Goal: Find contact information: Find contact information

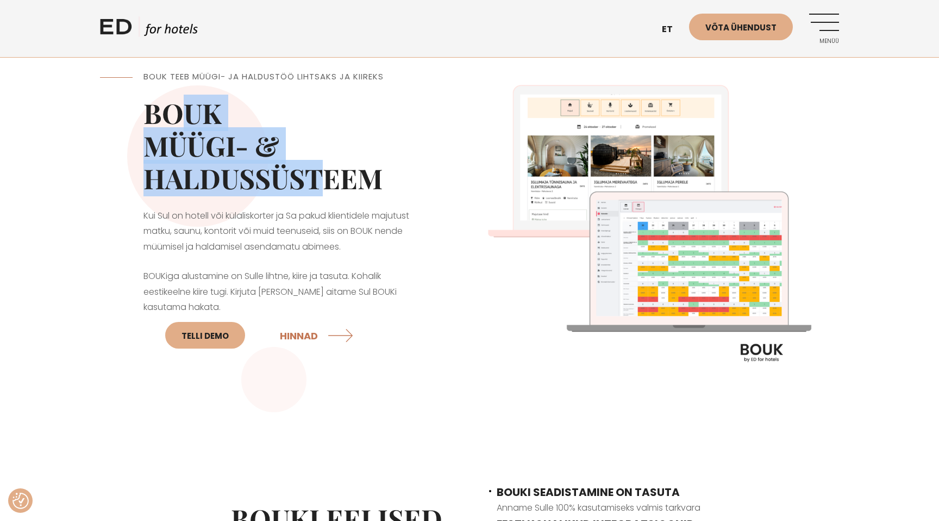
drag, startPoint x: 177, startPoint y: 124, endPoint x: 353, endPoint y: 210, distance: 196.2
click at [337, 195] on h2 "BOUK MÜÜGI- & HALDUSSÜSTEEM" at bounding box center [285, 146] width 283 height 98
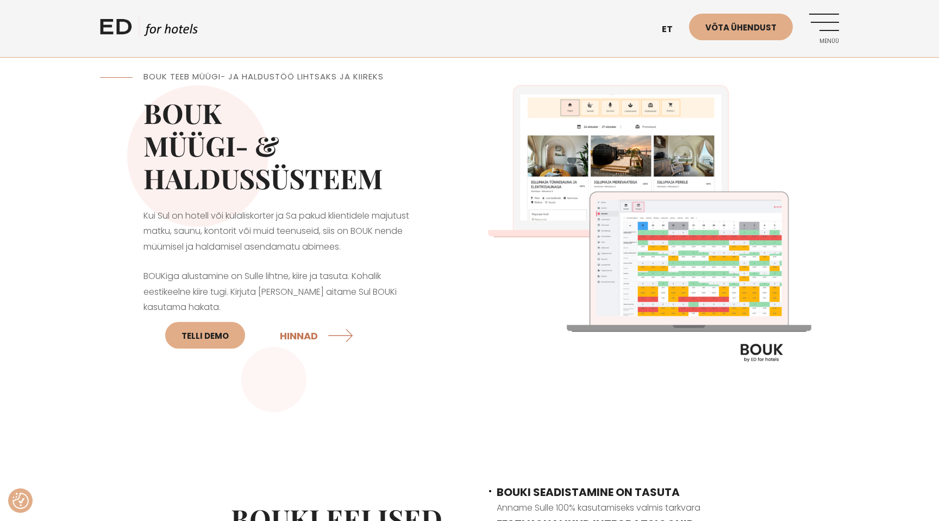
click at [353, 210] on p "Kui Sul on hotell või külaliskorter ja Sa pakud klientidele majutust matku, sau…" at bounding box center [285, 231] width 283 height 47
click at [730, 29] on link "Võta ühendust" at bounding box center [741, 27] width 104 height 27
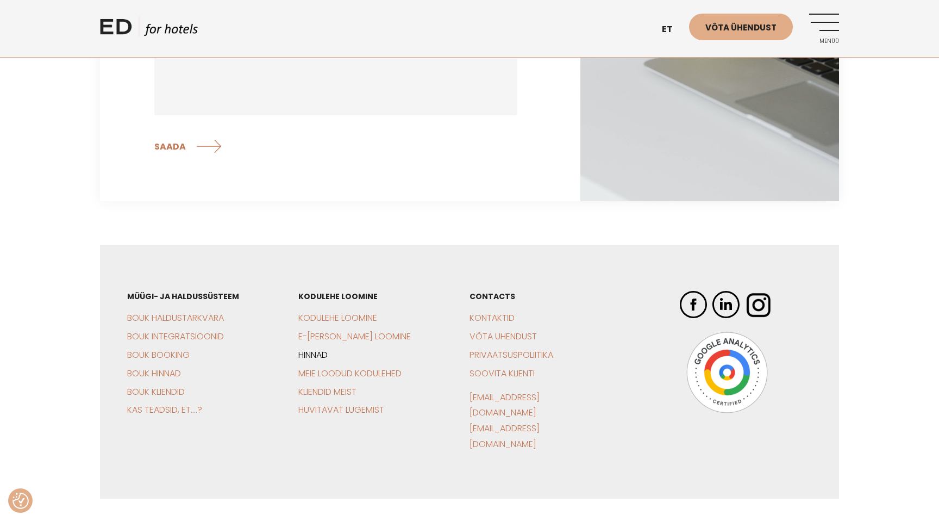
scroll to position [383, 0]
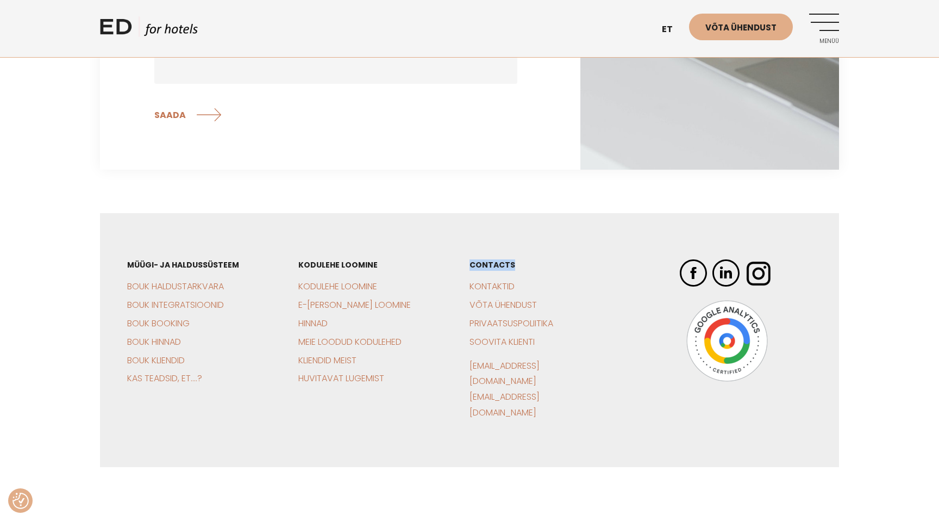
drag, startPoint x: 472, startPoint y: 269, endPoint x: 528, endPoint y: 269, distance: 56.0
click at [260, 269] on h3 "CONTACTS" at bounding box center [193, 264] width 133 height 11
